Goal: Task Accomplishment & Management: Manage account settings

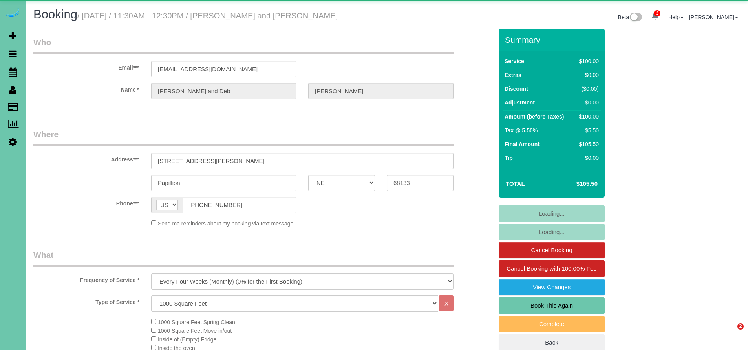
select select "NE"
select select "string:fspay-96979fab-8558-40f2-bcdd-cb3ae9f08ac5"
select select "NE"
select select "string:fspay-96979fab-8558-40f2-bcdd-cb3ae9f08ac5"
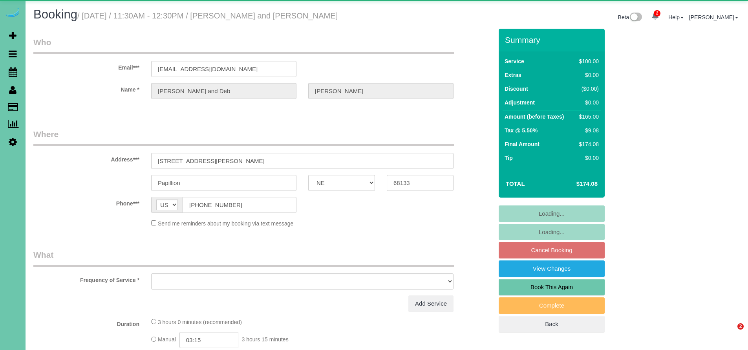
select select "NE"
select select "object:668"
select select "string:fspay-96979fab-8558-40f2-bcdd-cb3ae9f08ac5"
